Goal: Check status: Check status

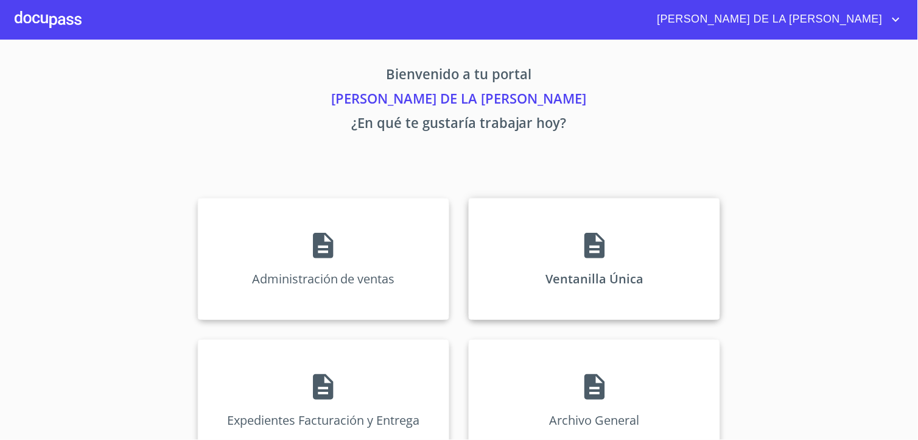
click at [586, 274] on div "Ventanilla Única" at bounding box center [595, 259] width 252 height 122
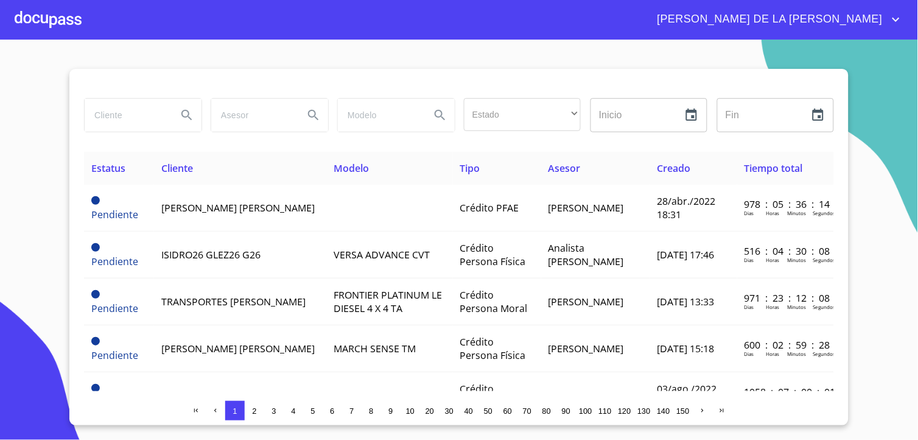
click at [146, 112] on input "search" at bounding box center [126, 115] width 83 height 33
type input "[PERSON_NAME]"
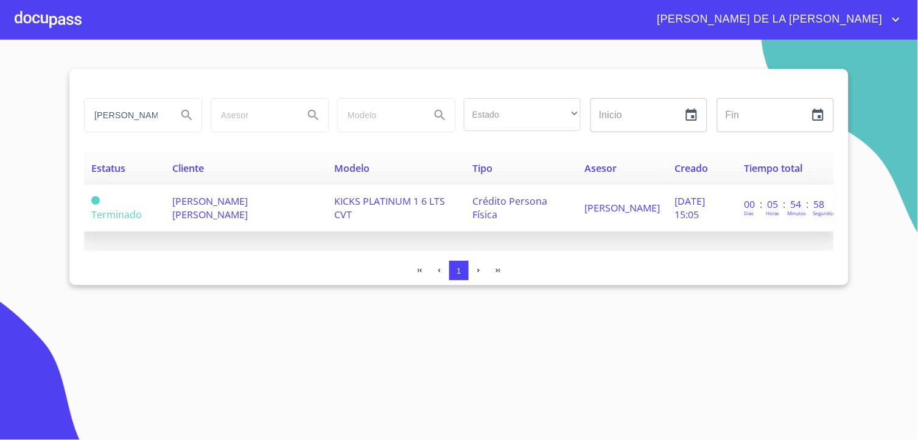
click at [201, 209] on td "[PERSON_NAME] [PERSON_NAME]" at bounding box center [246, 208] width 161 height 47
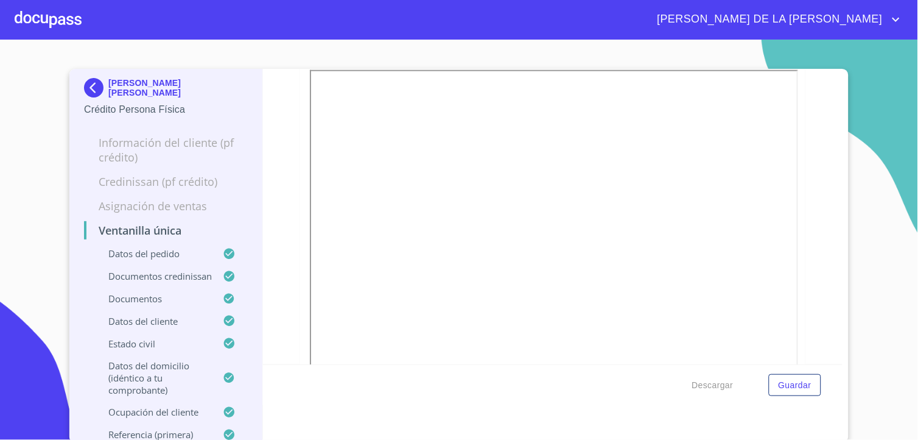
scroll to position [3928, 0]
click at [88, 87] on img at bounding box center [96, 87] width 24 height 19
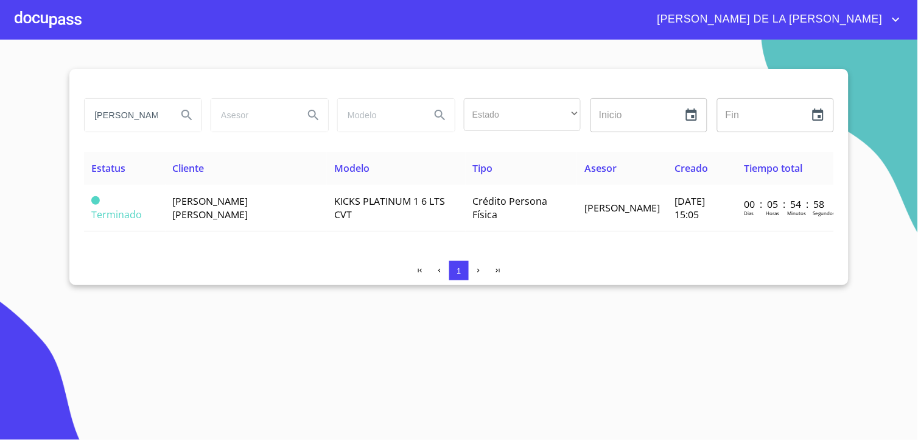
drag, startPoint x: 156, startPoint y: 117, endPoint x: 0, endPoint y: 114, distance: 155.9
click at [1, 113] on section "[PERSON_NAME] Estado ​ ​ Inicio ​ Fin ​ Estatus Cliente Modelo Tipo Asesor Crea…" at bounding box center [459, 240] width 918 height 400
type input "[PERSON_NAME]"
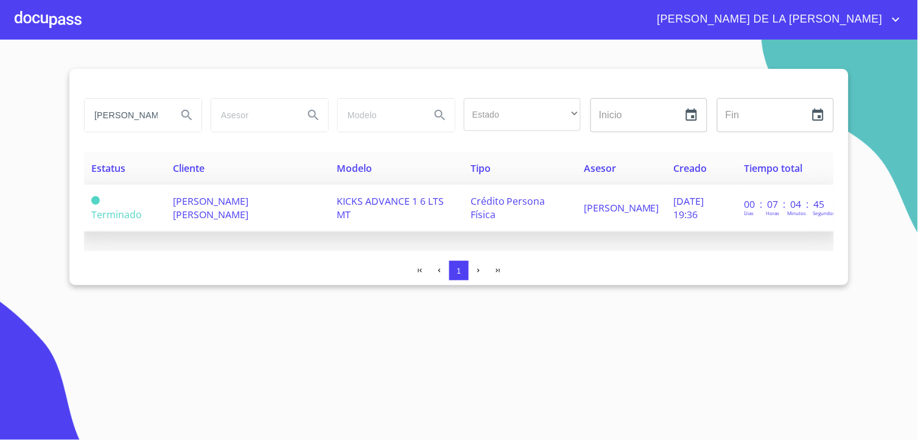
click at [250, 209] on td "[PERSON_NAME] [PERSON_NAME]" at bounding box center [248, 208] width 164 height 47
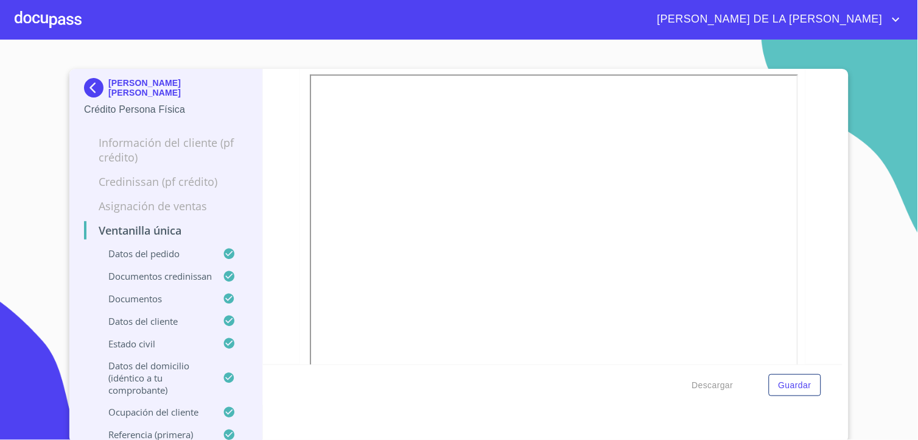
click at [88, 86] on img at bounding box center [96, 87] width 24 height 19
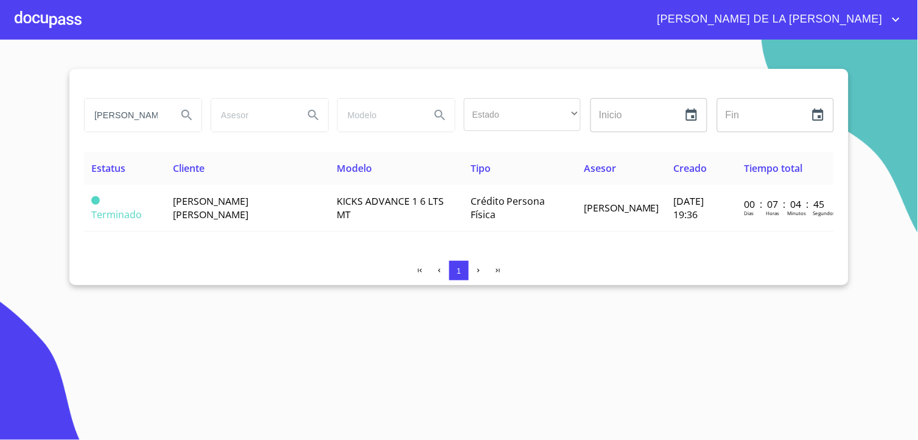
drag, startPoint x: 161, startPoint y: 116, endPoint x: 0, endPoint y: 101, distance: 161.4
click at [0, 102] on html "[PERSON_NAME] DE LA [PERSON_NAME] Estado ​ ​ Inicio ​ Fin ​ Estatus Cliente Mod…" at bounding box center [459, 220] width 918 height 440
type input "[PERSON_NAME]"
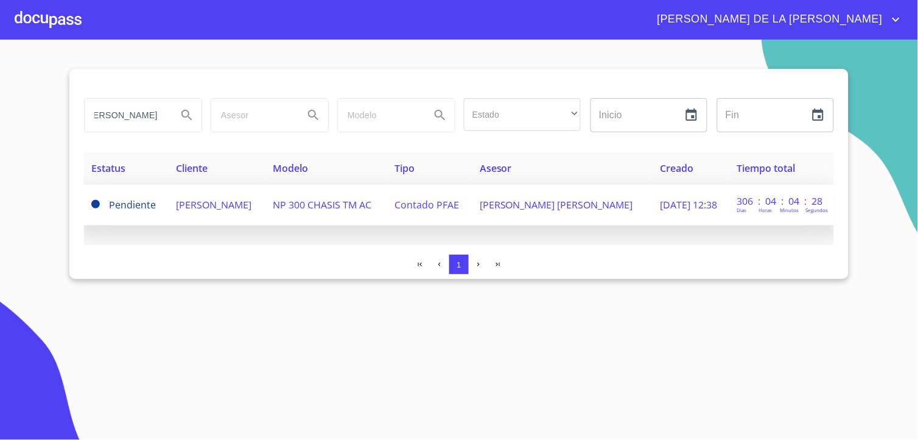
scroll to position [0, 0]
click at [205, 198] on span "[PERSON_NAME]" at bounding box center [215, 204] width 76 height 13
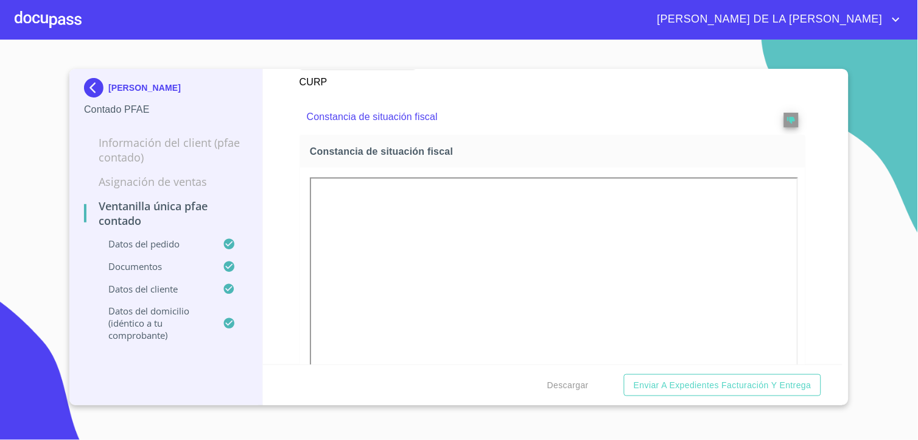
scroll to position [1962, 0]
click at [91, 86] on img at bounding box center [96, 87] width 24 height 19
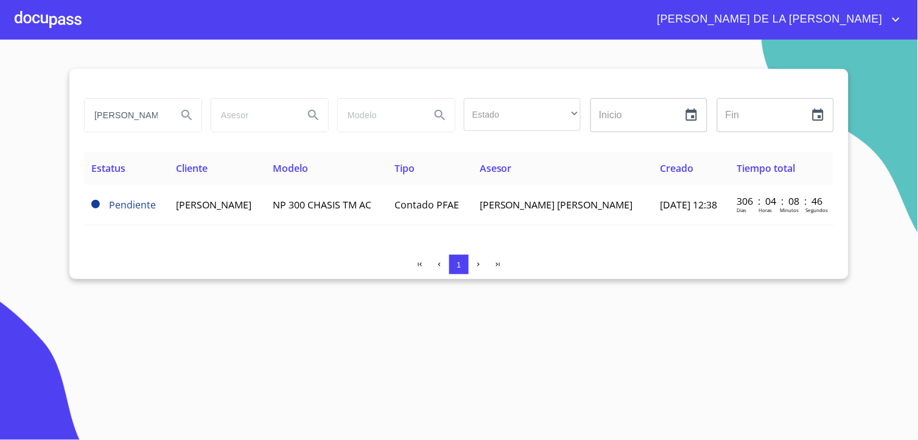
drag, startPoint x: 157, startPoint y: 114, endPoint x: 0, endPoint y: 110, distance: 157.2
click at [2, 111] on section "[PERSON_NAME] Estado ​ ​ Inicio ​ Fin ​ Estatus Cliente Modelo Tipo Asesor Crea…" at bounding box center [459, 240] width 918 height 400
type input "MIDT"
drag, startPoint x: 130, startPoint y: 107, endPoint x: 0, endPoint y: 100, distance: 130.5
click at [0, 100] on html "[PERSON_NAME] DE LA [PERSON_NAME] MIDT Estado ​ ​ Inicio ​ Fin ​ Estatus Client…" at bounding box center [459, 220] width 918 height 440
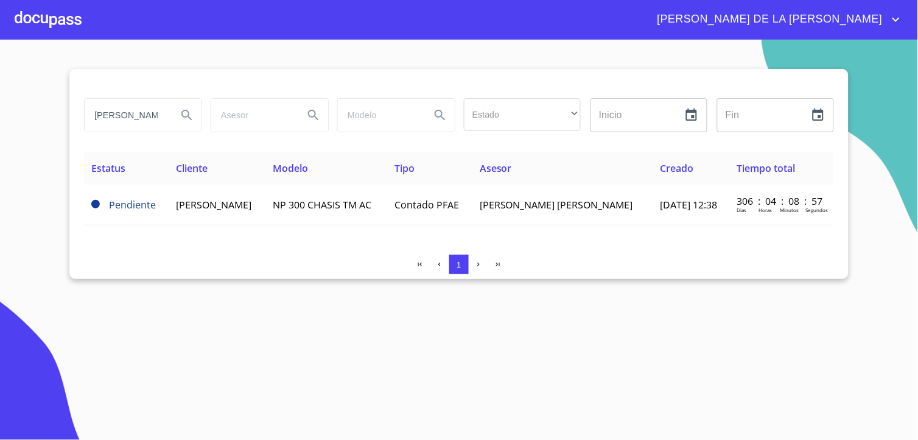
type input "[PERSON_NAME]"
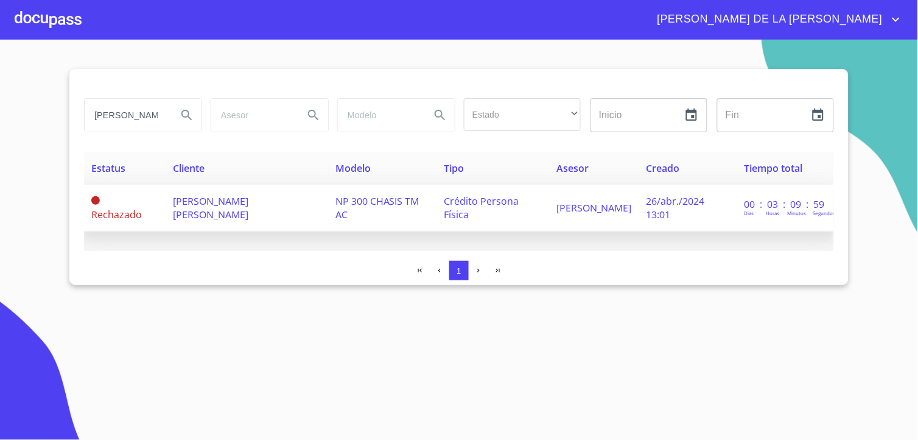
click at [203, 202] on span "[PERSON_NAME] [PERSON_NAME]" at bounding box center [211, 207] width 76 height 27
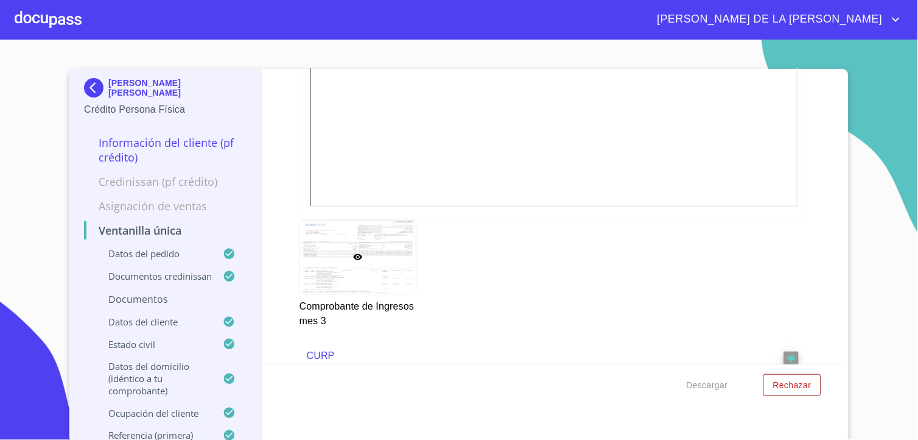
scroll to position [2717, 0]
